Goal: Task Accomplishment & Management: Manage account settings

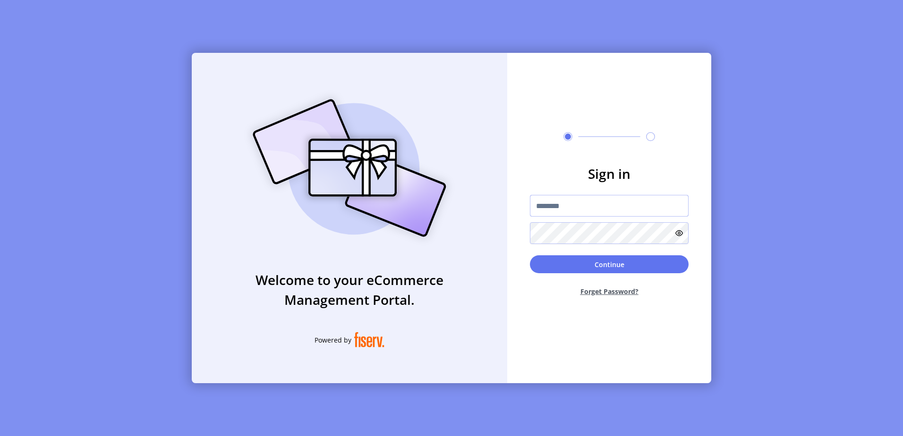
click at [574, 211] on input "text" at bounding box center [609, 206] width 159 height 22
type input "**********"
click at [530, 256] on button "Continue" at bounding box center [609, 265] width 159 height 18
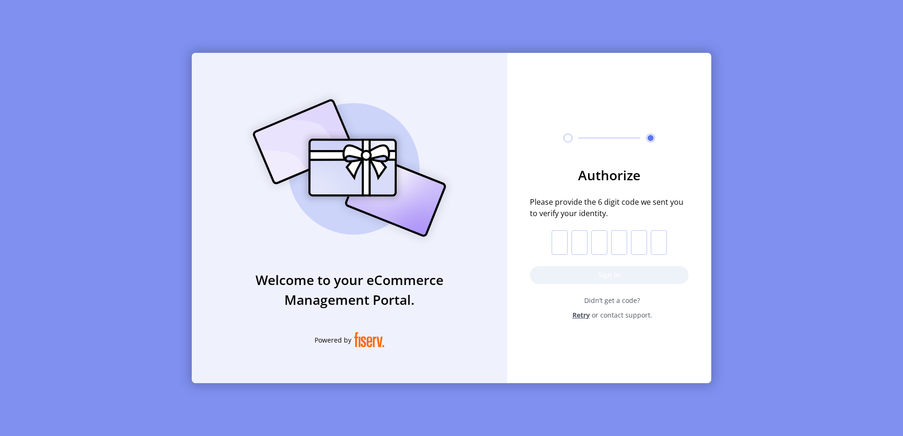
click at [560, 243] on input "text" at bounding box center [560, 242] width 16 height 25
paste input "*"
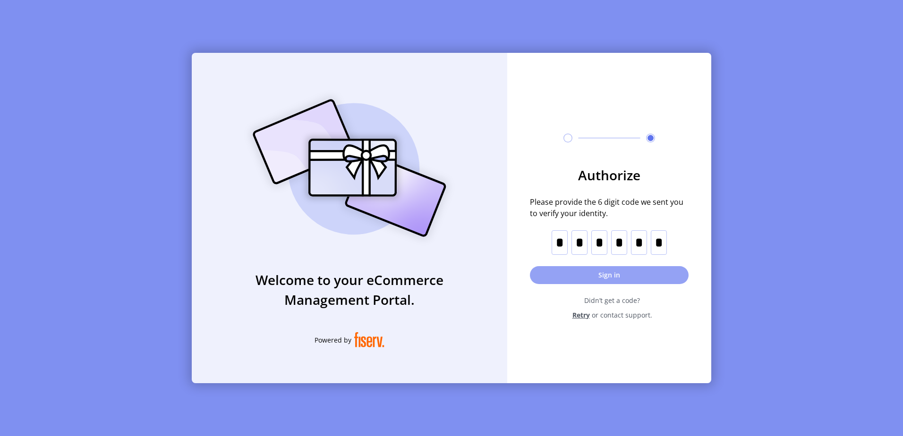
type input "*"
click at [620, 273] on button "Sign in" at bounding box center [609, 275] width 159 height 18
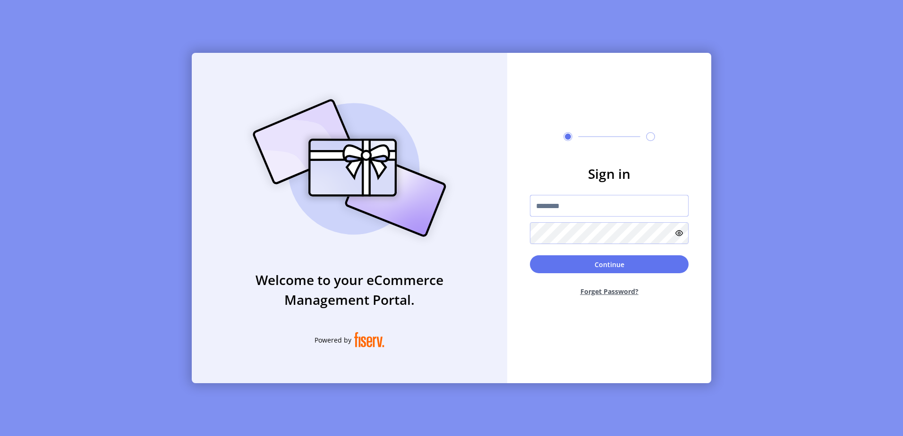
click at [551, 201] on input "text" at bounding box center [609, 206] width 159 height 22
type input "**********"
click at [530, 256] on button "Continue" at bounding box center [609, 265] width 159 height 18
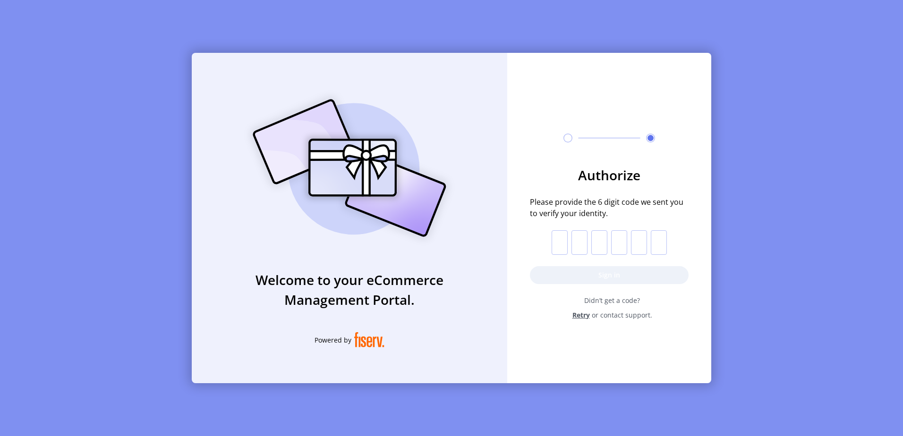
drag, startPoint x: 514, startPoint y: 291, endPoint x: 551, endPoint y: 249, distance: 55.9
click at [516, 290] on form "Authorize Please provide the 6 digit code we sent you to verify your identity. …" at bounding box center [609, 242] width 204 height 155
click at [569, 235] on p-inputotp at bounding box center [609, 242] width 115 height 25
click at [564, 236] on input "text" at bounding box center [560, 242] width 16 height 25
click at [608, 303] on span "Didn’t get a code?" at bounding box center [612, 301] width 153 height 10
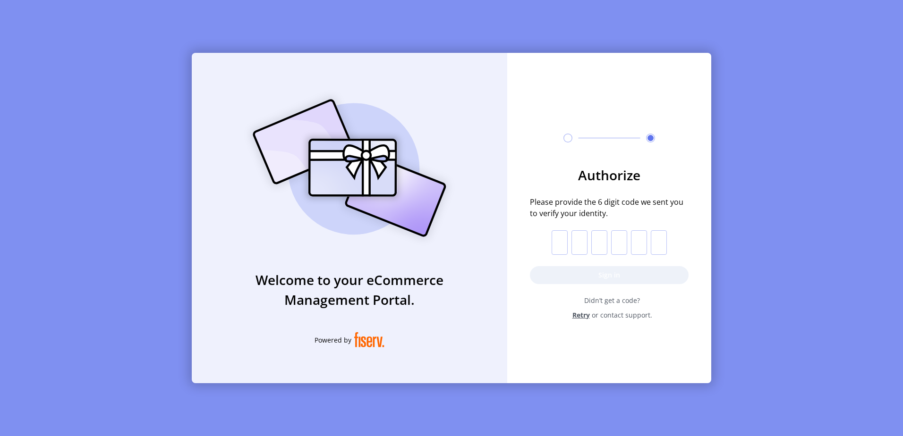
drag, startPoint x: 558, startPoint y: 247, endPoint x: 563, endPoint y: 247, distance: 4.8
click at [563, 247] on input "text" at bounding box center [560, 242] width 16 height 25
click at [557, 246] on input "text" at bounding box center [560, 242] width 16 height 25
paste input "*"
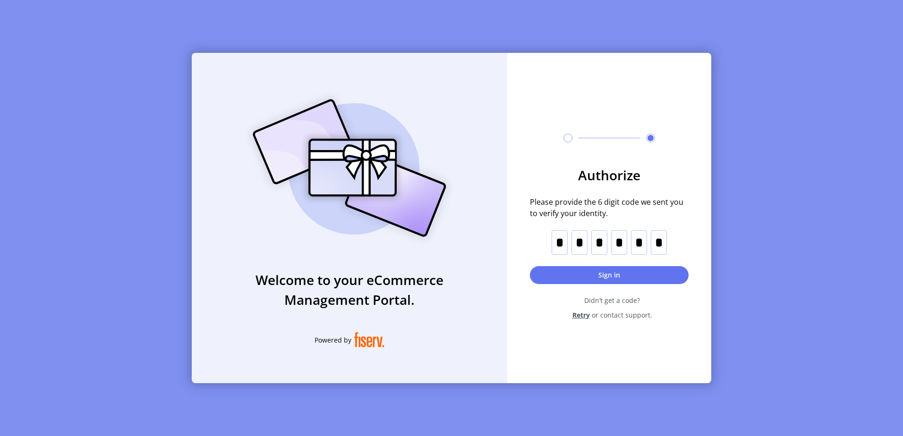
type input "*"
click at [616, 277] on button "Sign in" at bounding box center [609, 275] width 159 height 18
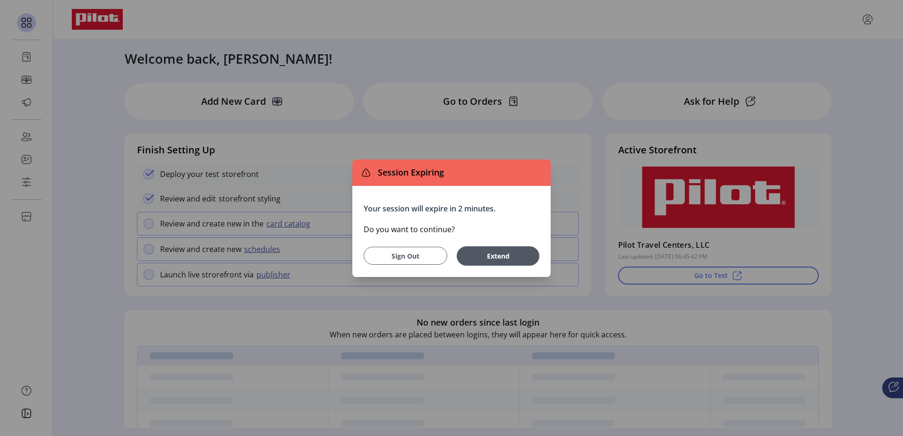
click at [406, 258] on span "Sign Out" at bounding box center [405, 256] width 60 height 10
